Goal: Task Accomplishment & Management: Manage account settings

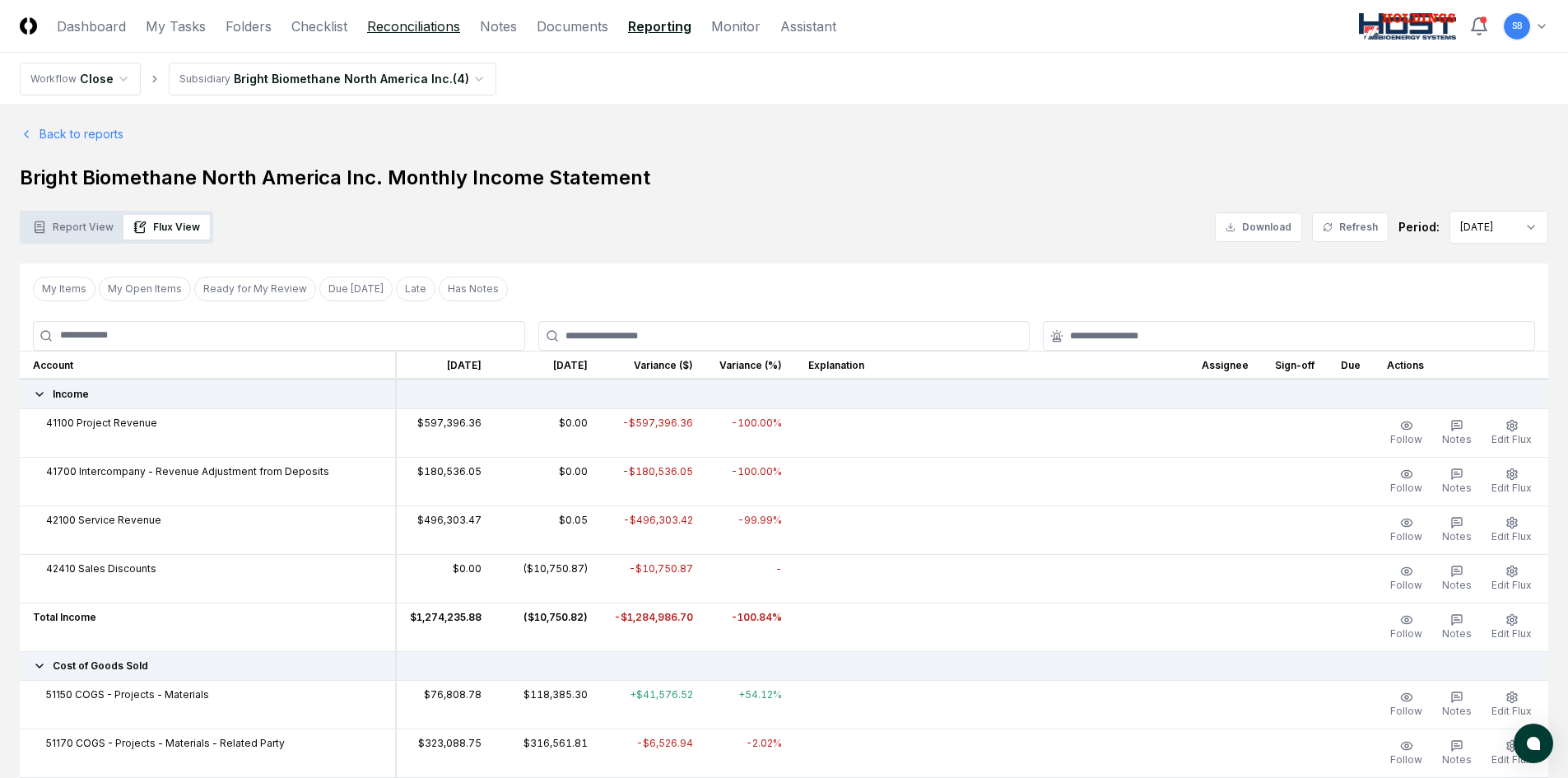
click at [393, 24] on link "Reconciliations" at bounding box center [413, 26] width 93 height 20
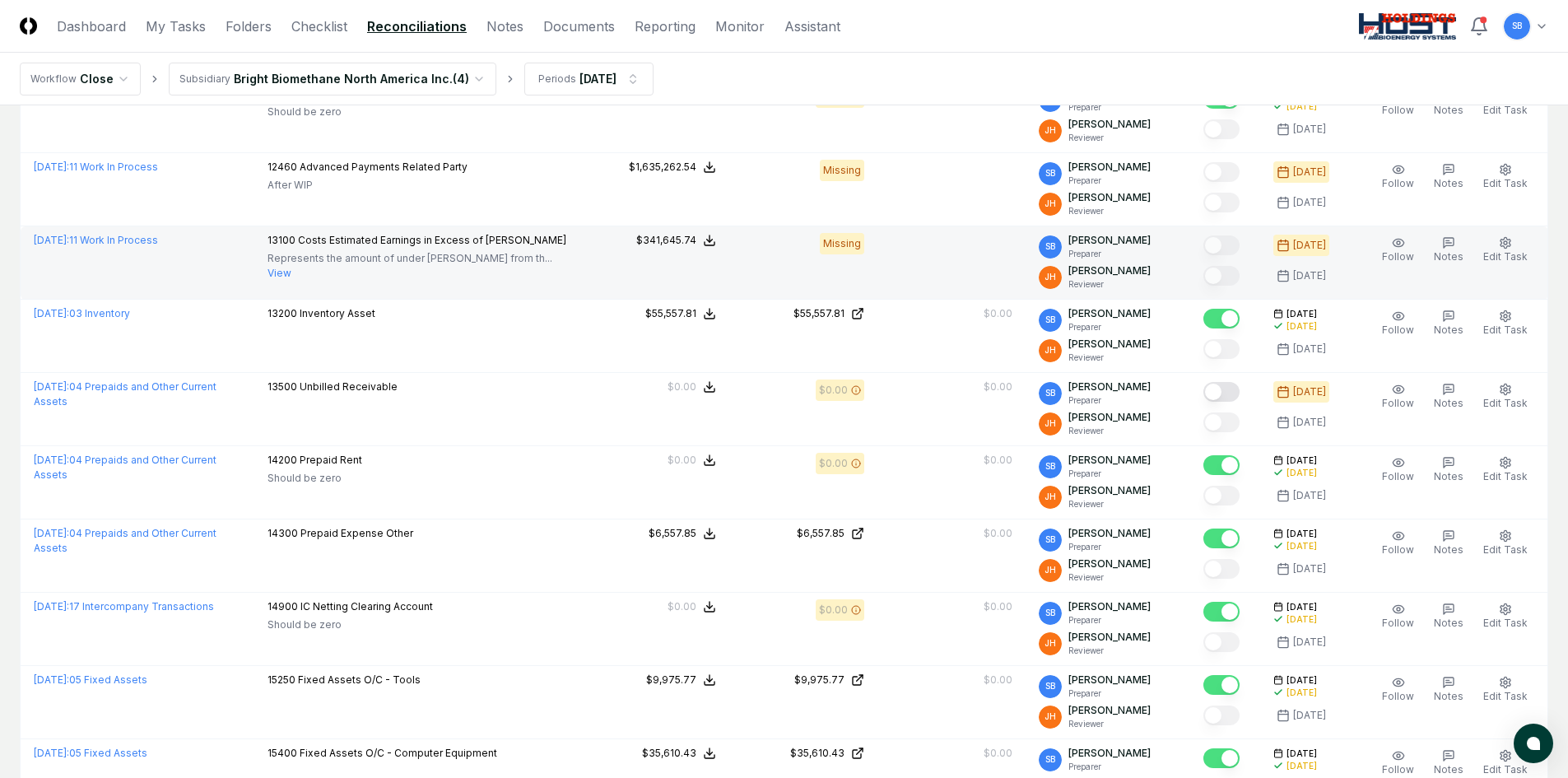
scroll to position [2141, 0]
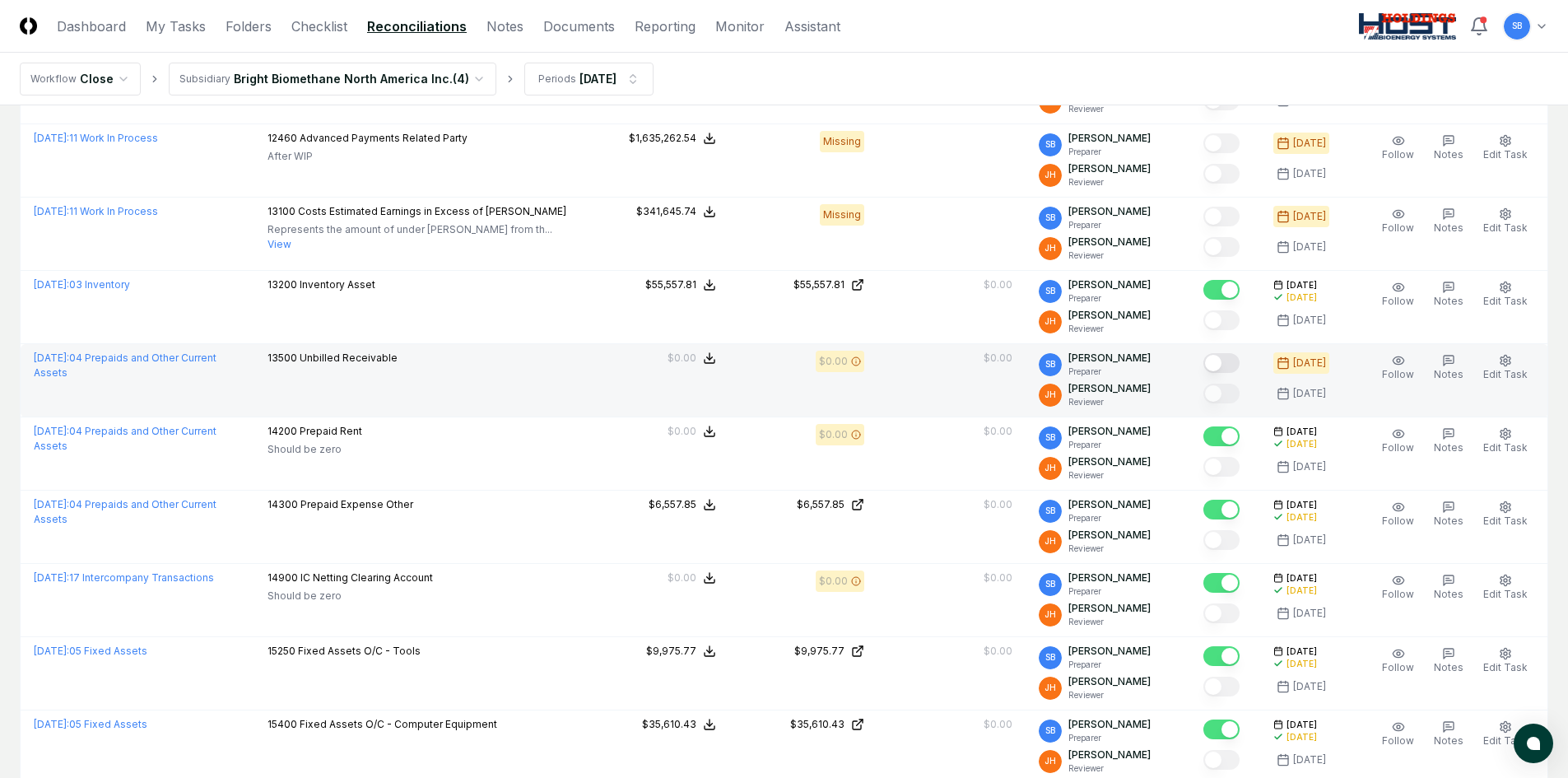
click at [1240, 365] on button "Mark complete" at bounding box center [1222, 363] width 36 height 20
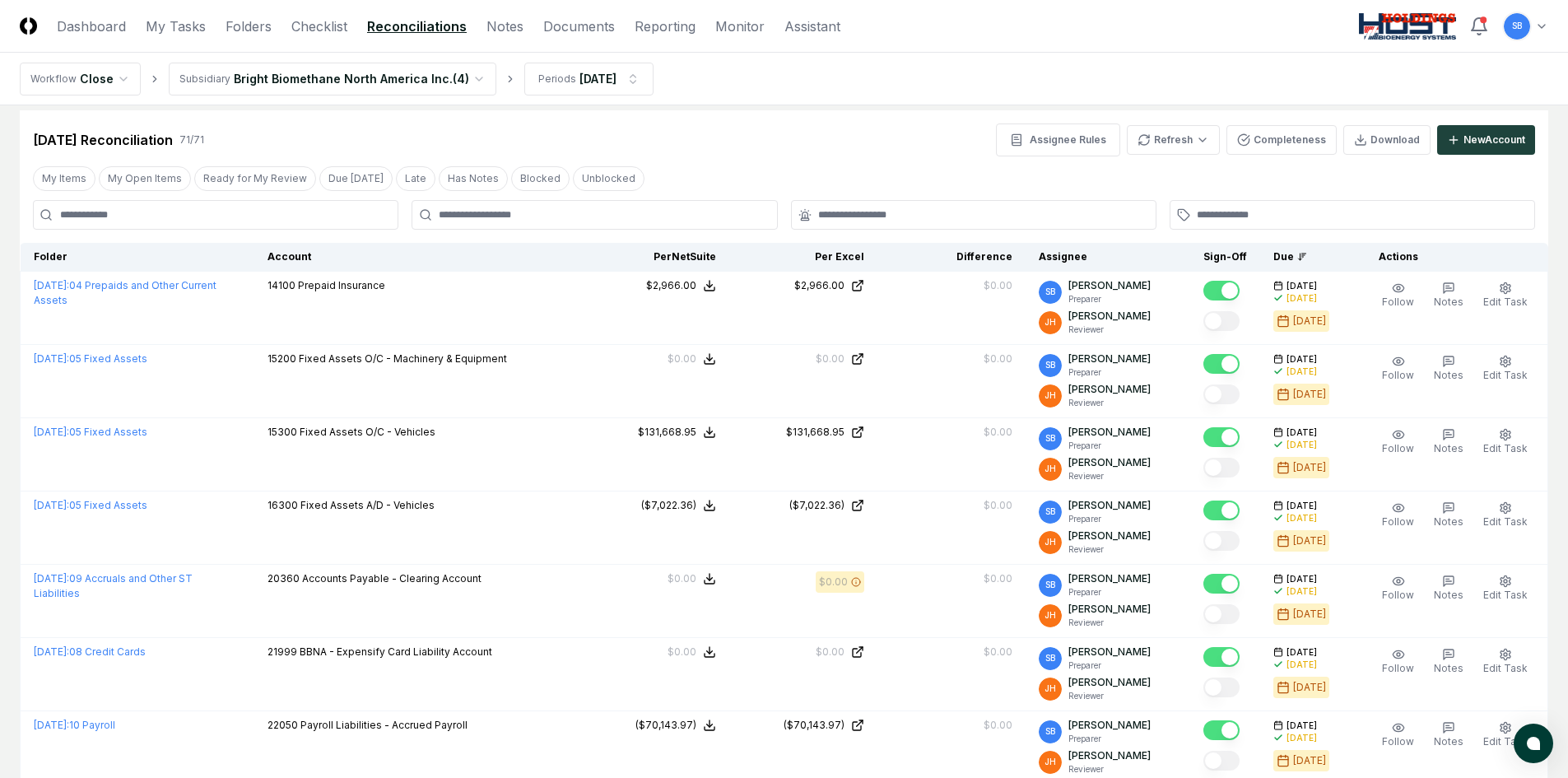
scroll to position [0, 0]
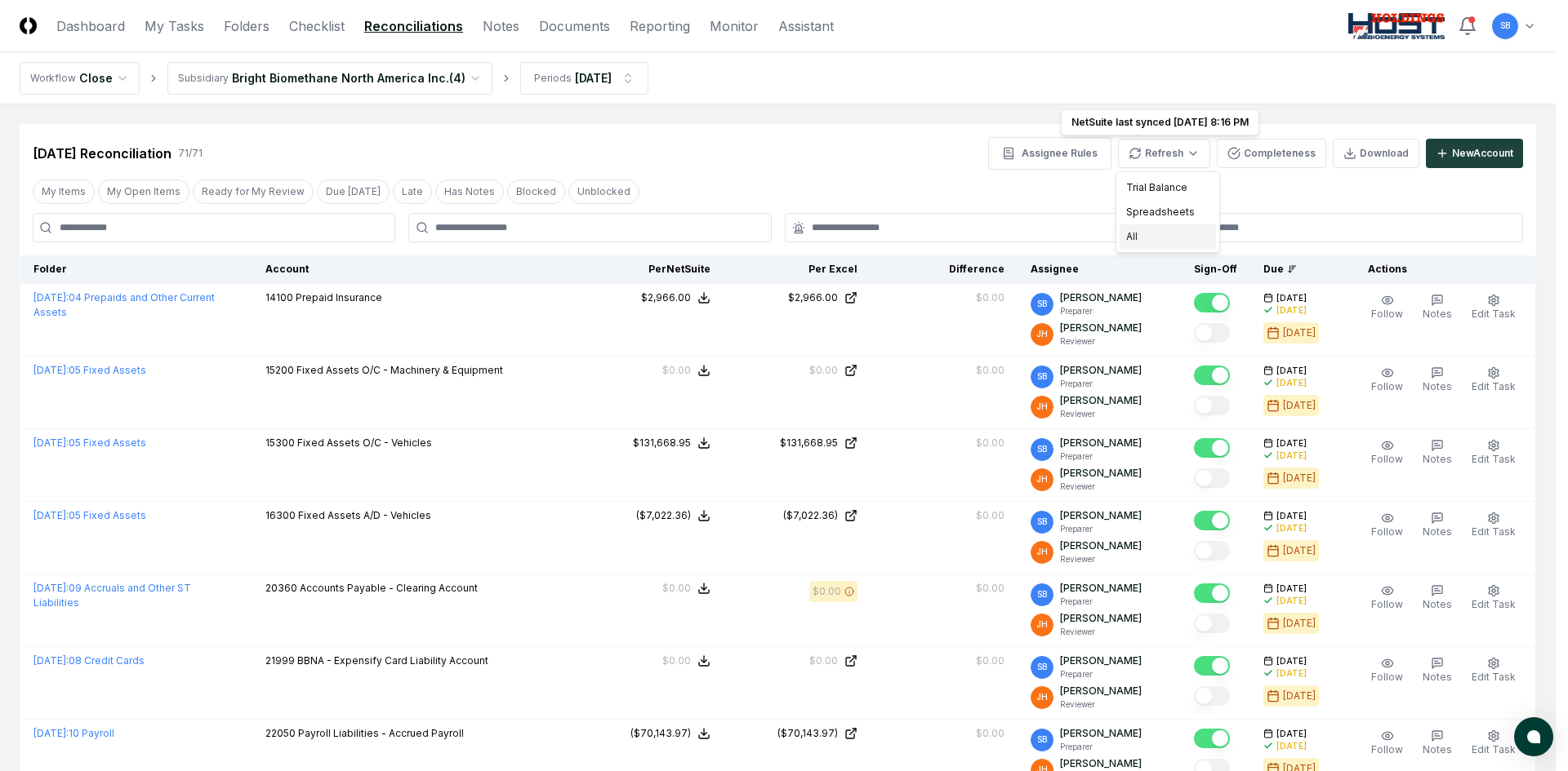
click at [1151, 234] on div "All" at bounding box center [1168, 236] width 97 height 24
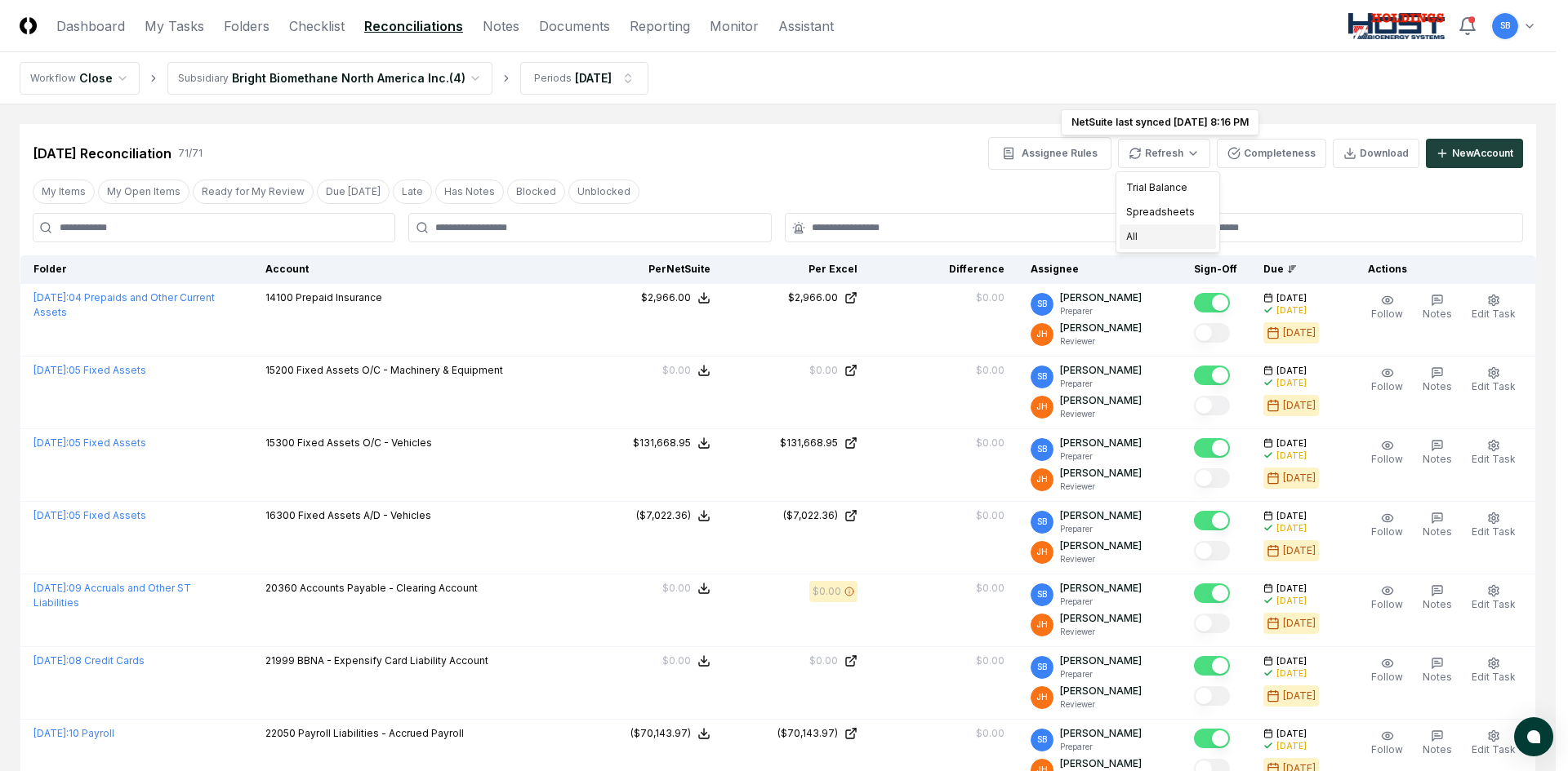
click at [1138, 236] on div "All" at bounding box center [1168, 236] width 97 height 24
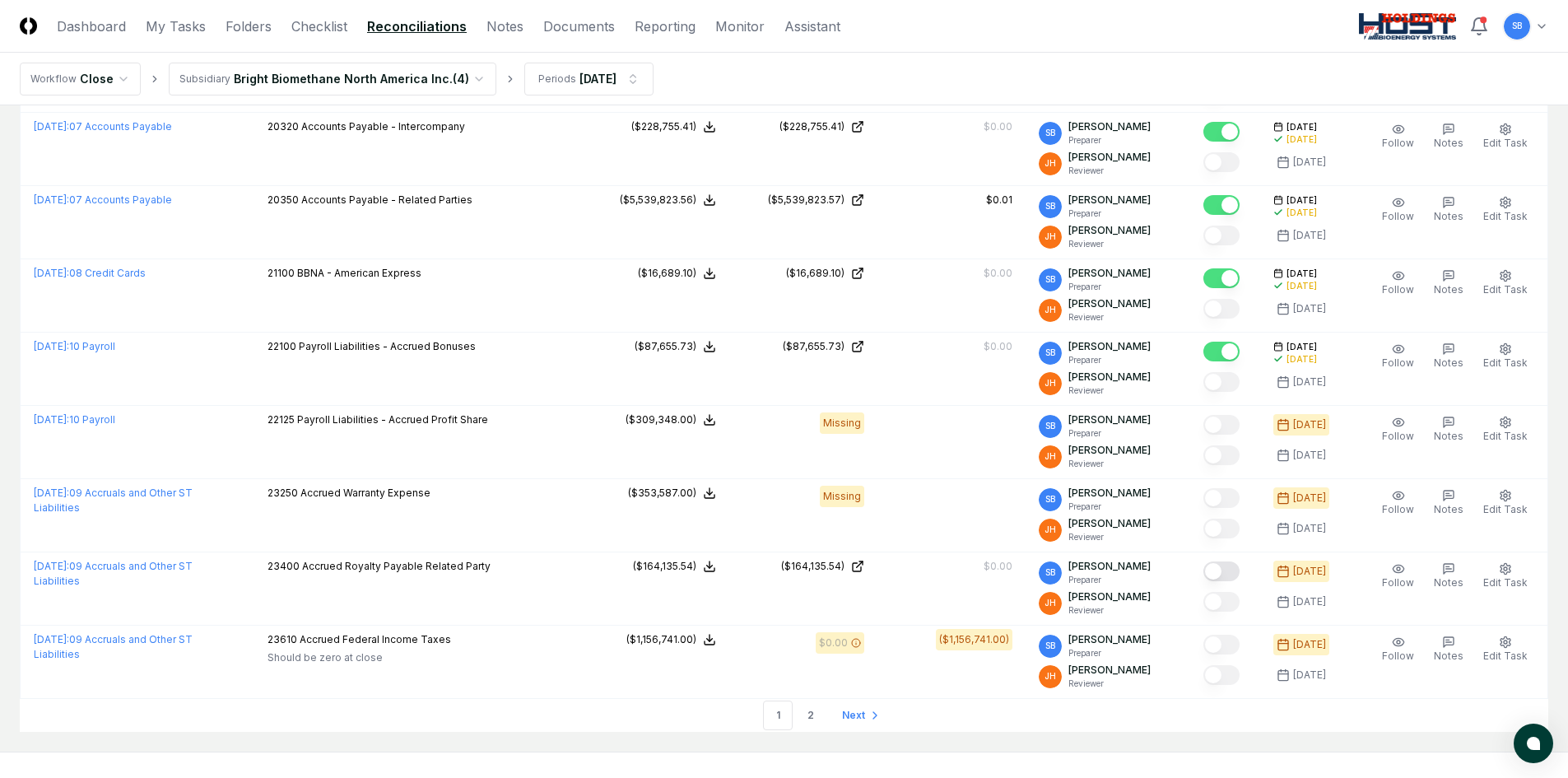
scroll to position [3294, 0]
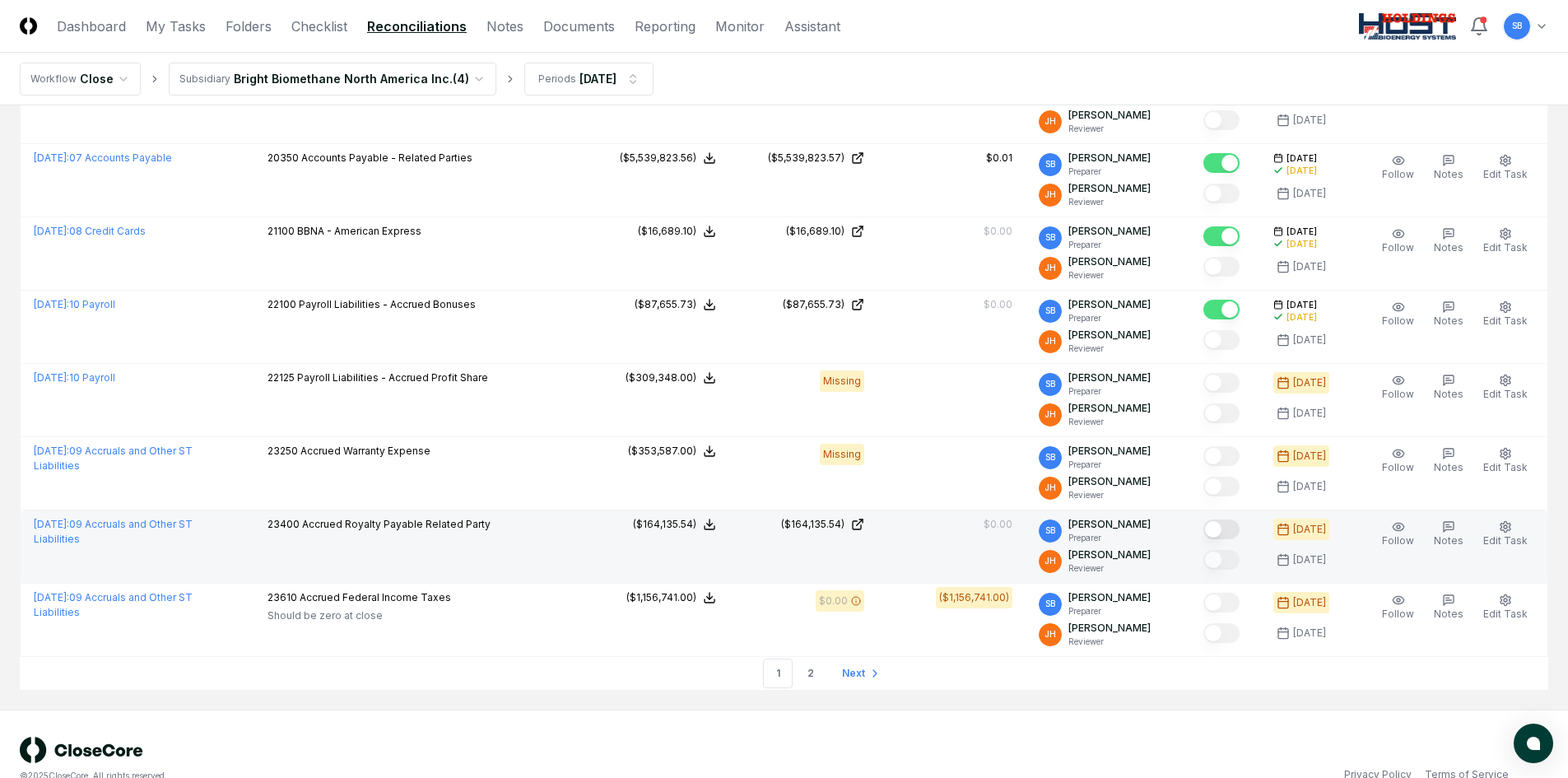
click at [1226, 530] on button "Mark complete" at bounding box center [1222, 529] width 36 height 20
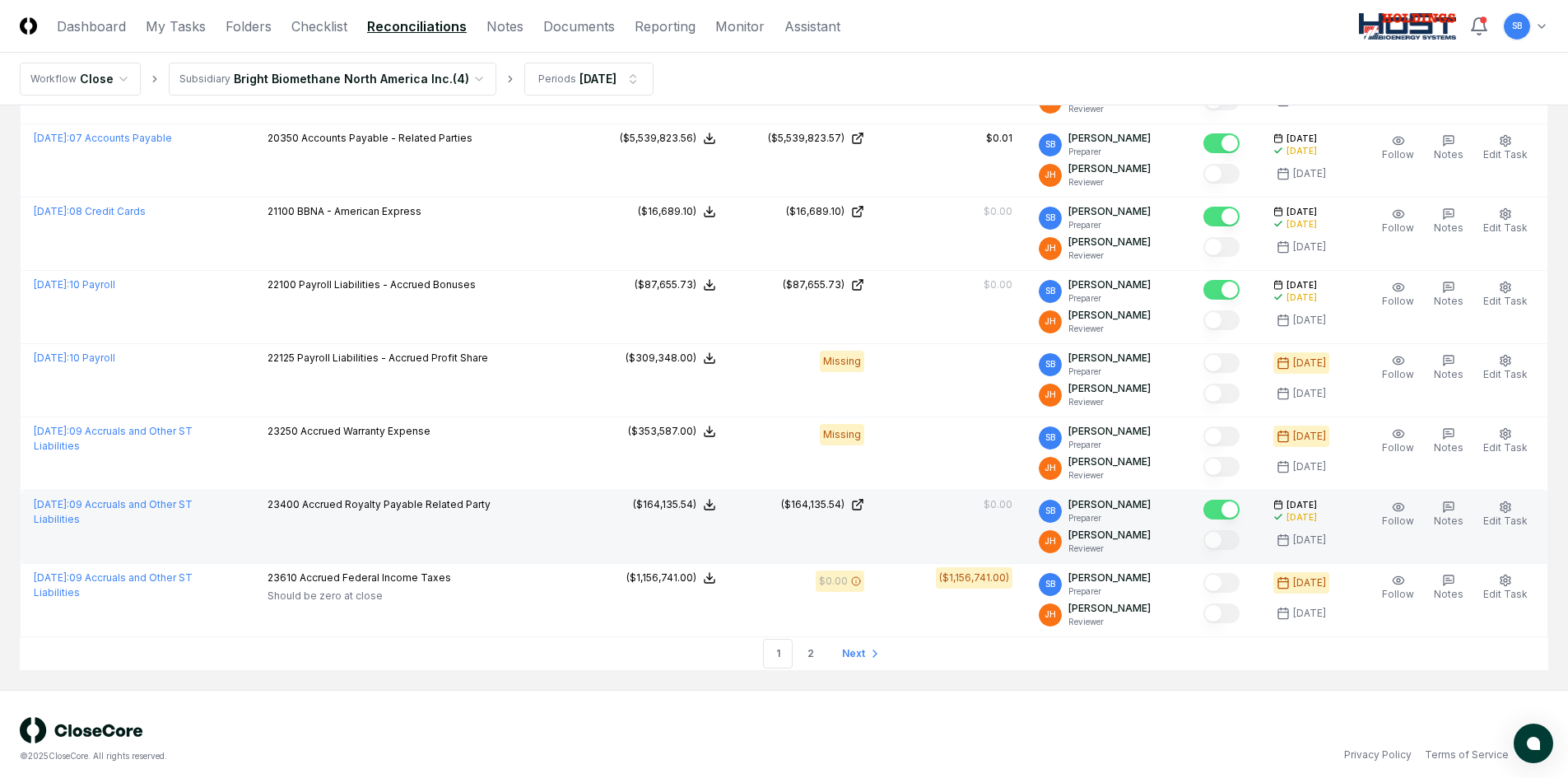
scroll to position [3325, 0]
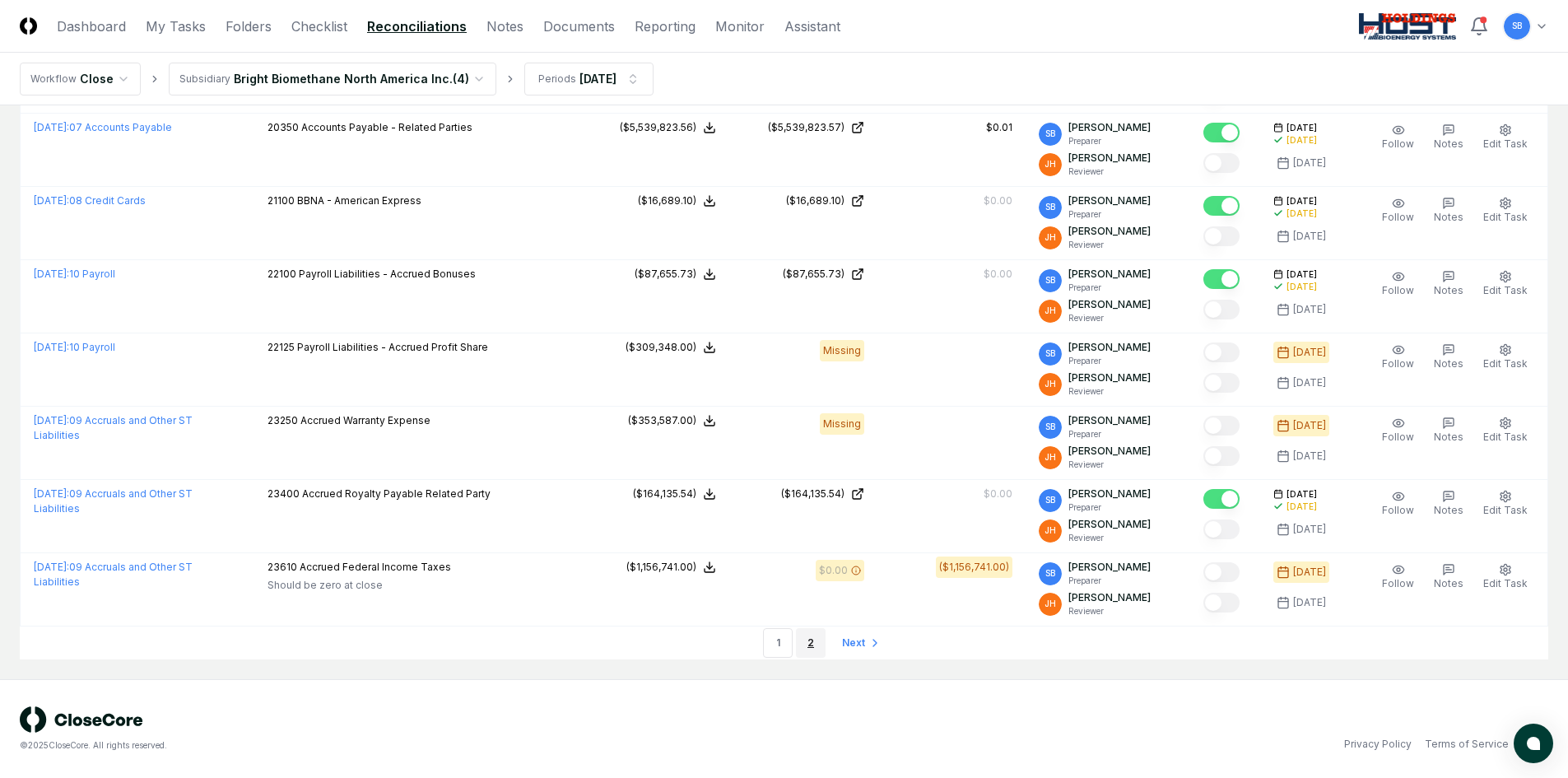
click at [809, 643] on link "2" at bounding box center [810, 643] width 30 height 30
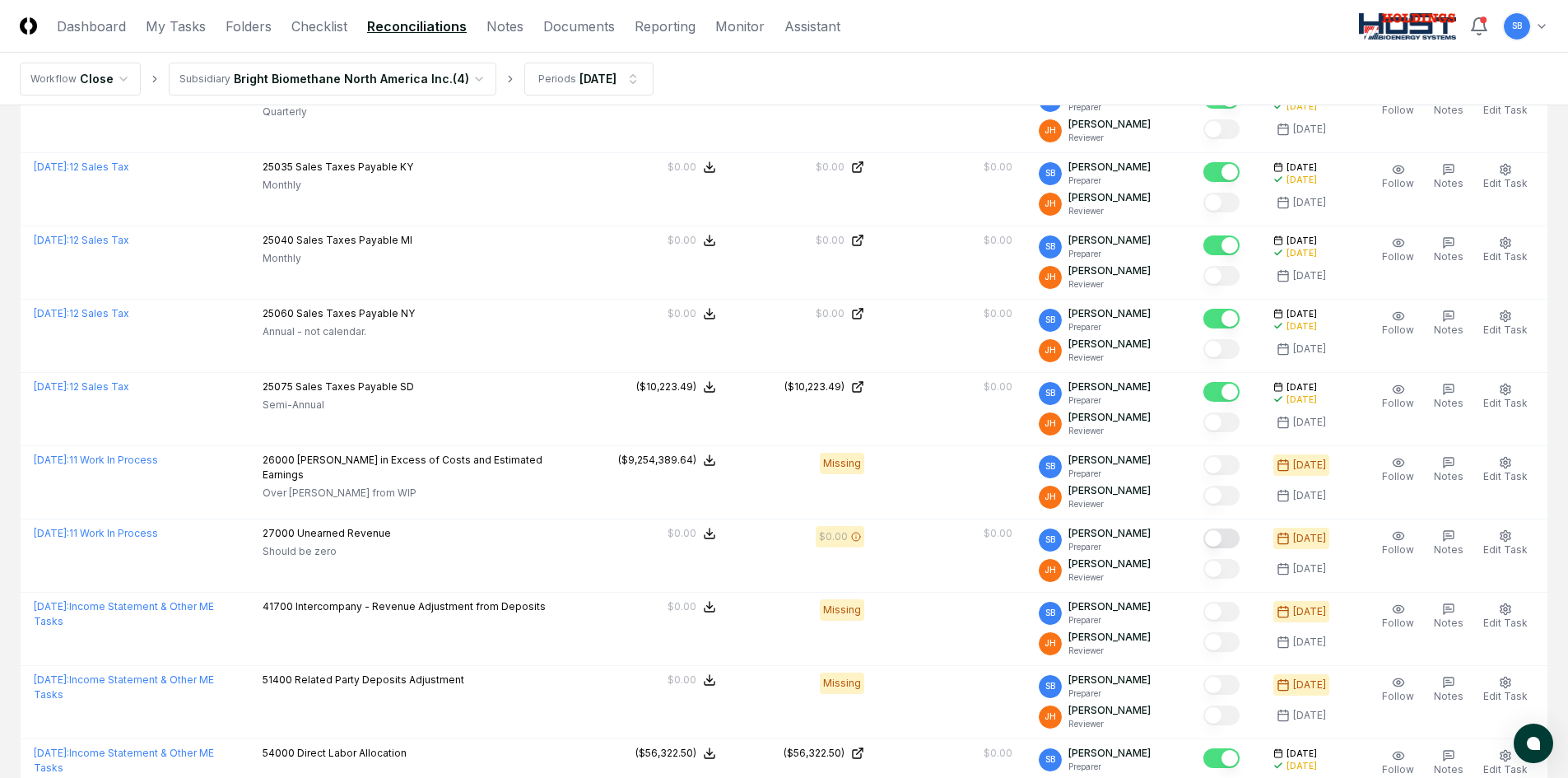
scroll to position [659, 0]
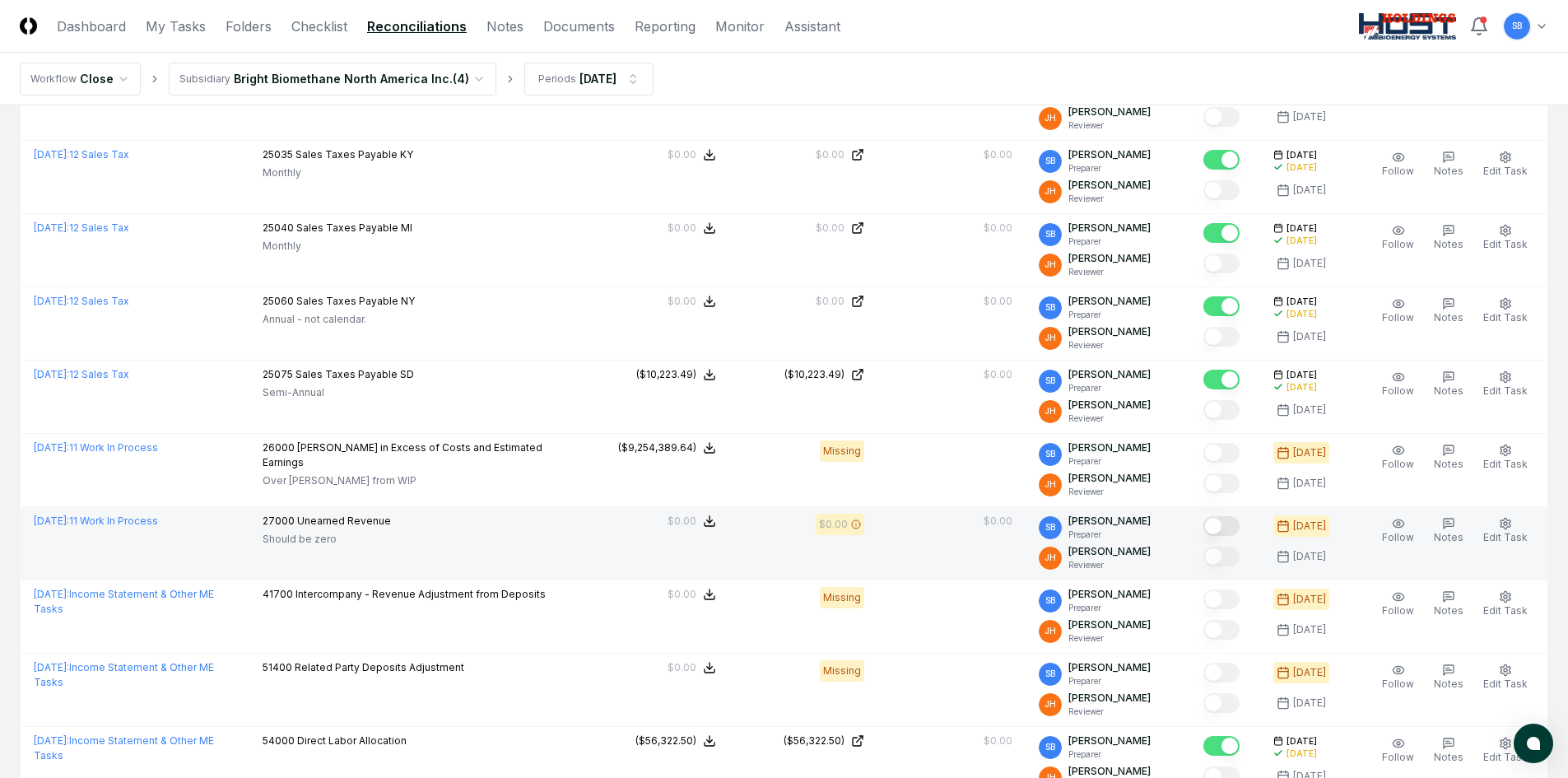
click at [1240, 529] on button "Mark complete" at bounding box center [1222, 526] width 36 height 20
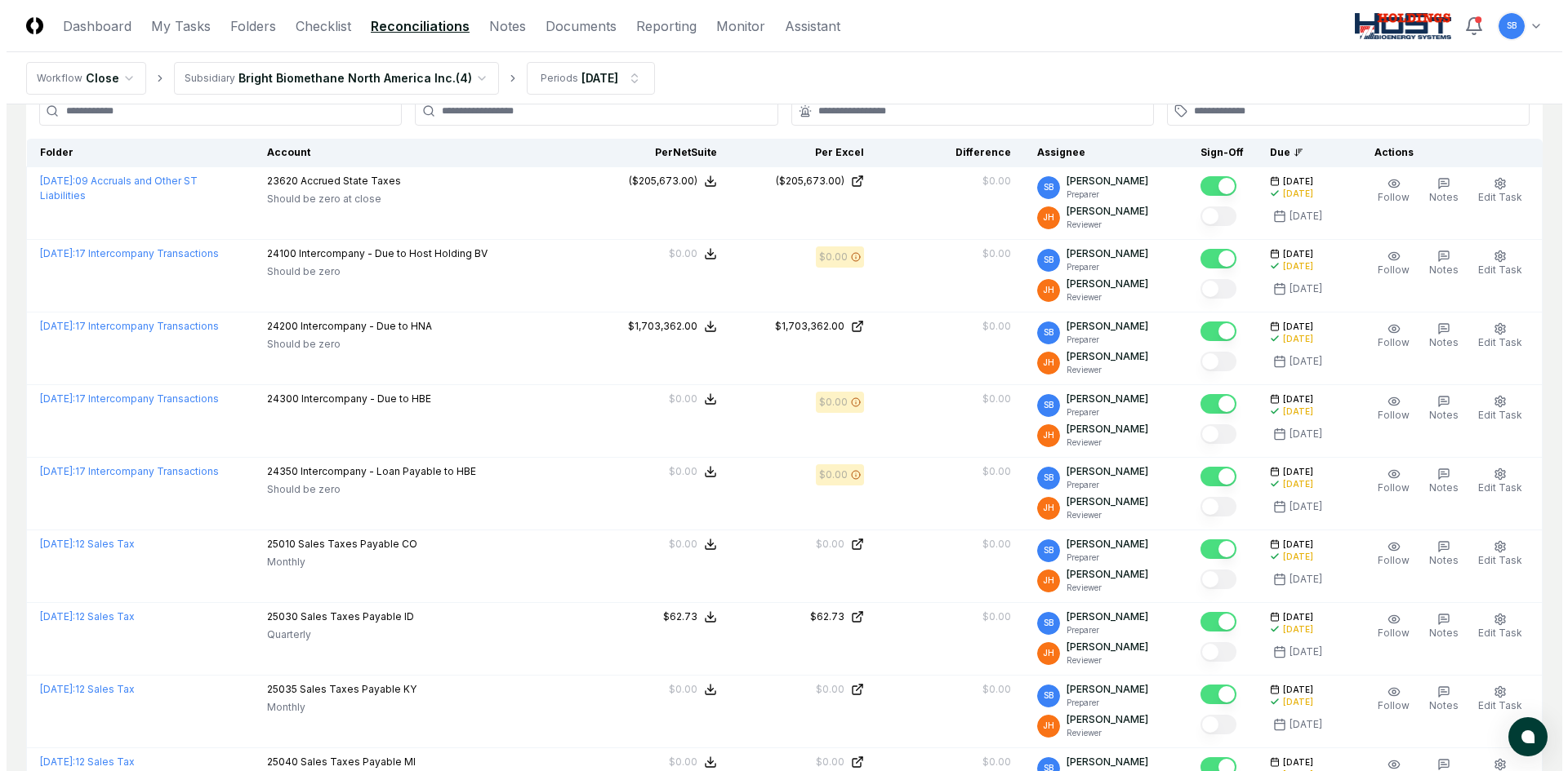
scroll to position [0, 0]
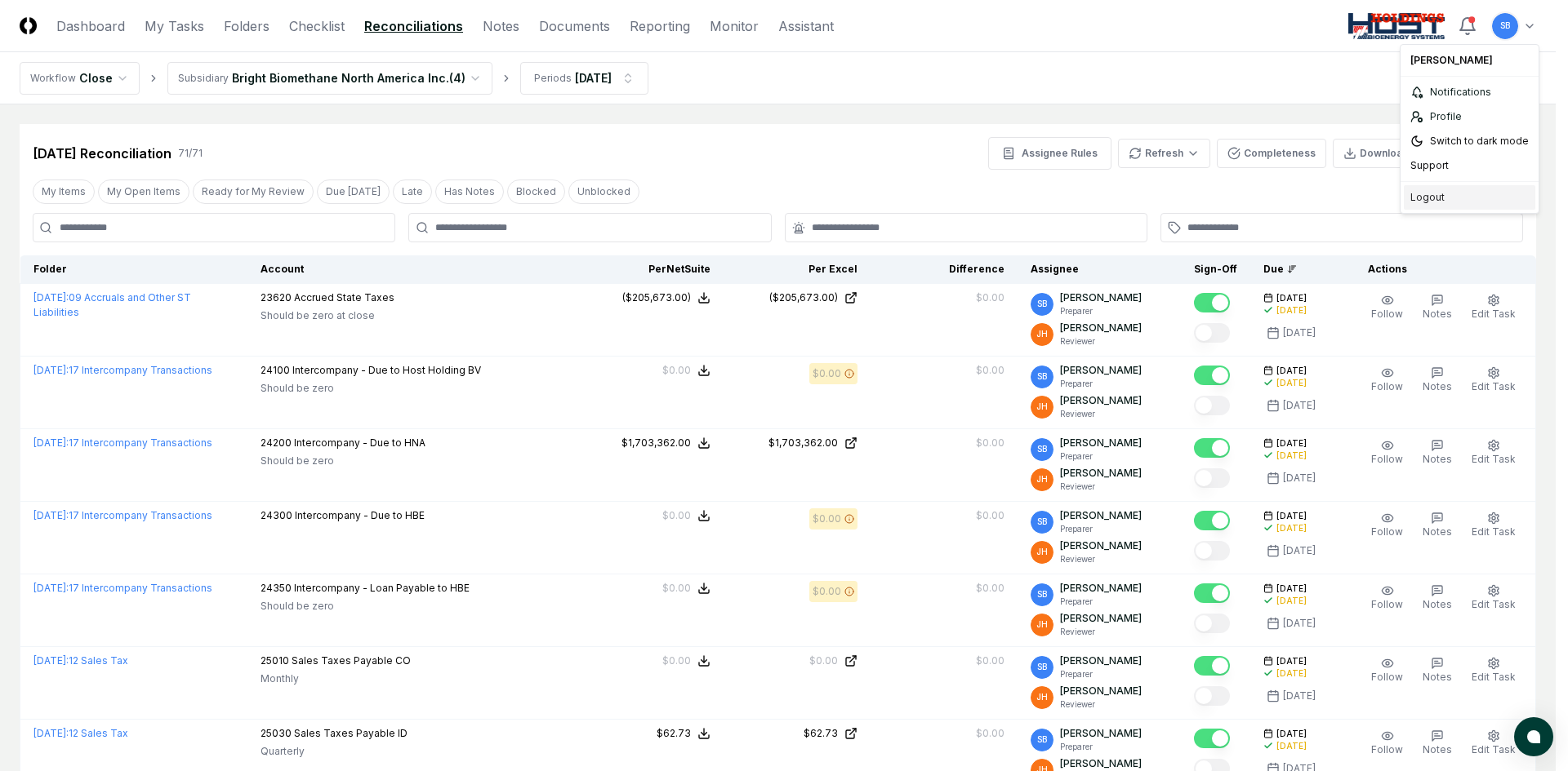
click at [1434, 198] on div "Logout" at bounding box center [1469, 197] width 131 height 24
